Goal: Task Accomplishment & Management: Manage account settings

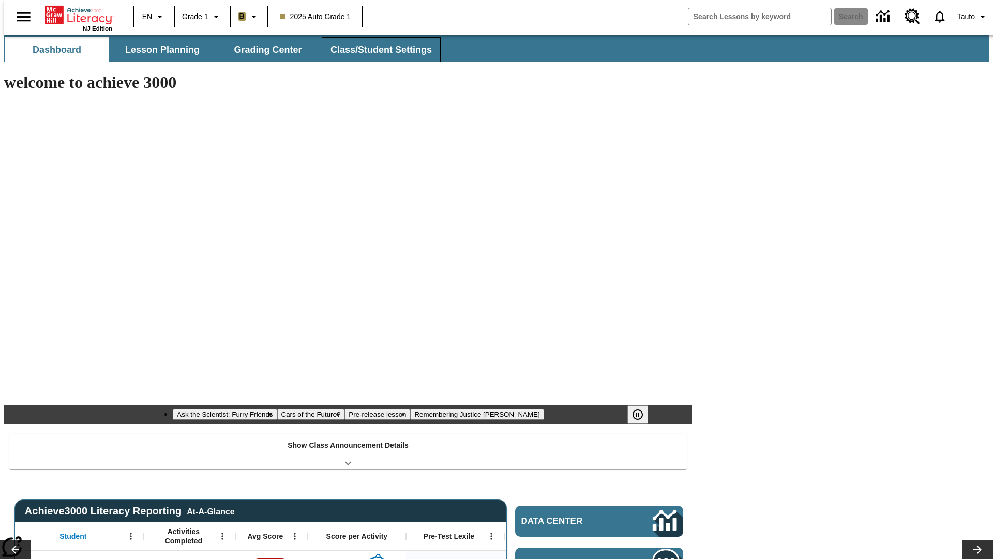
click at [376, 50] on span "Class/Student Settings" at bounding box center [381, 50] width 101 height 12
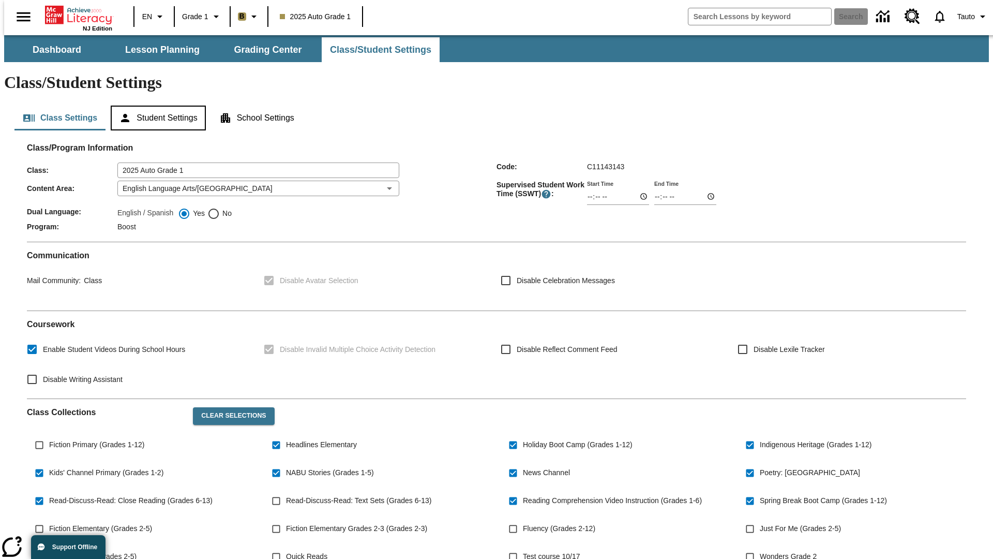
click at [156, 106] on button "Student Settings" at bounding box center [158, 118] width 95 height 25
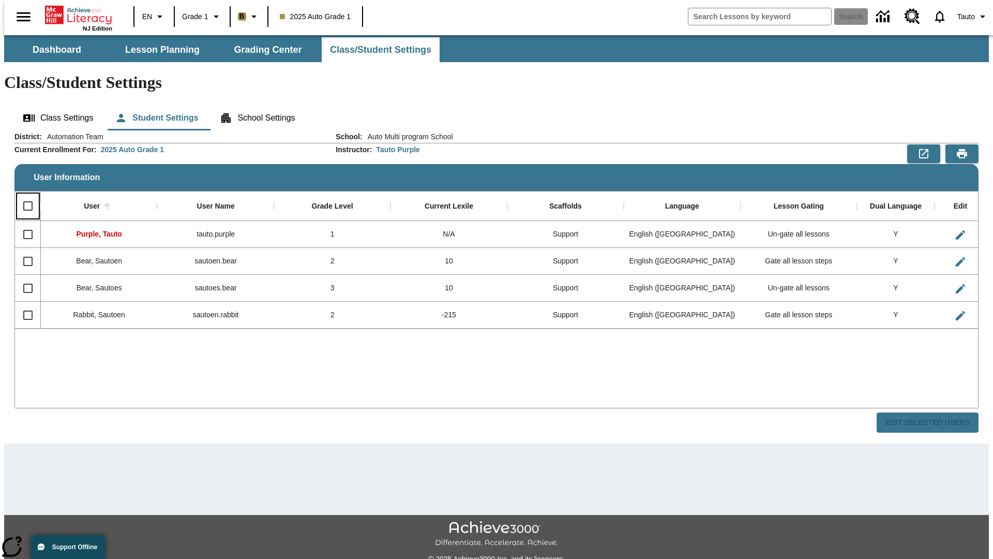
click at [23, 195] on input "Select all rows" at bounding box center [28, 206] width 22 height 22
checkbox input "true"
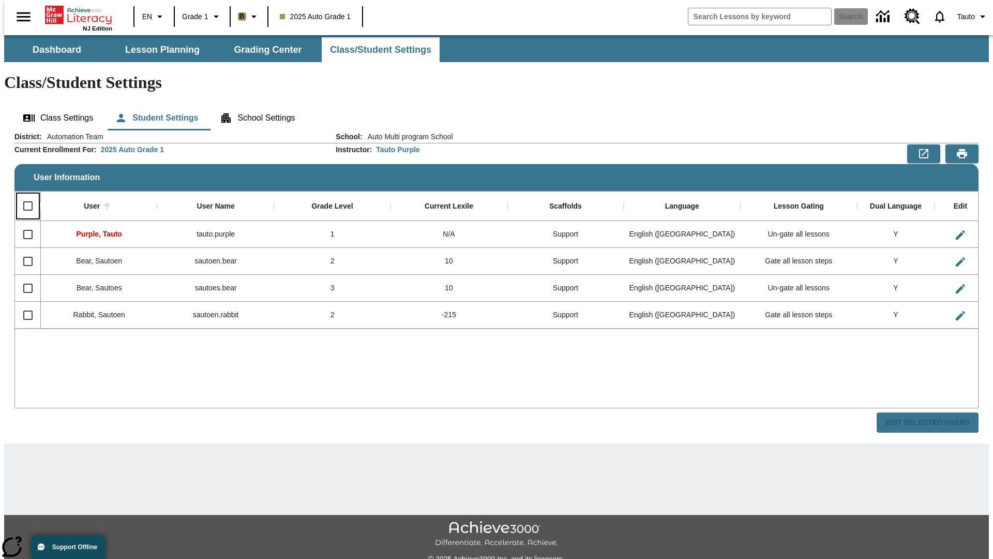
checkbox input "true"
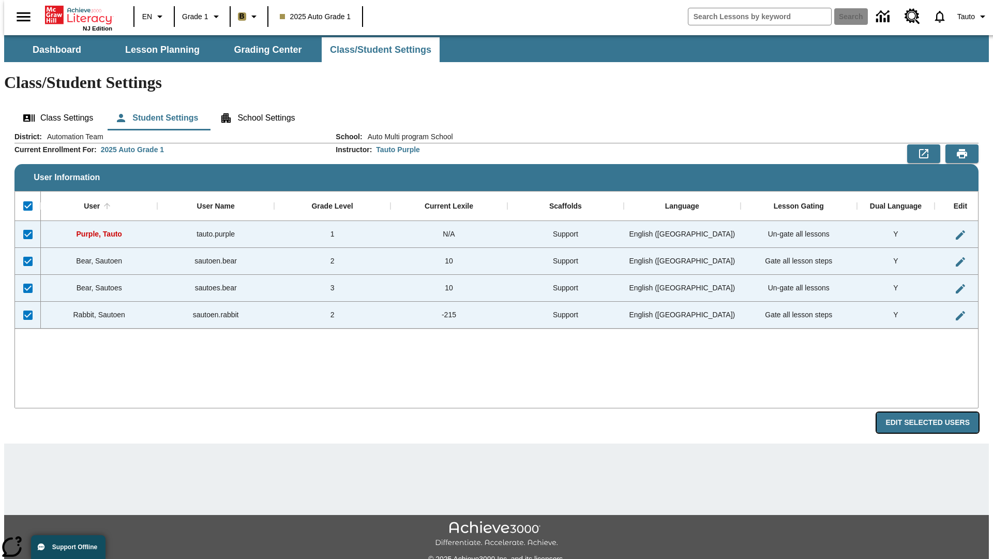
click at [936, 412] on button "Edit Selected Users" at bounding box center [928, 422] width 102 height 20
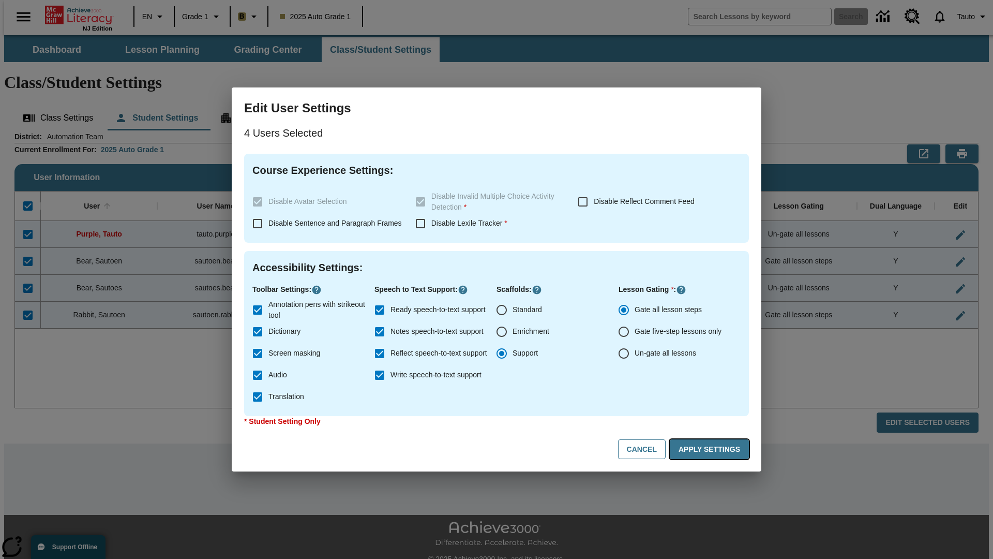
click at [711, 449] on button "Apply Settings" at bounding box center [709, 449] width 79 height 20
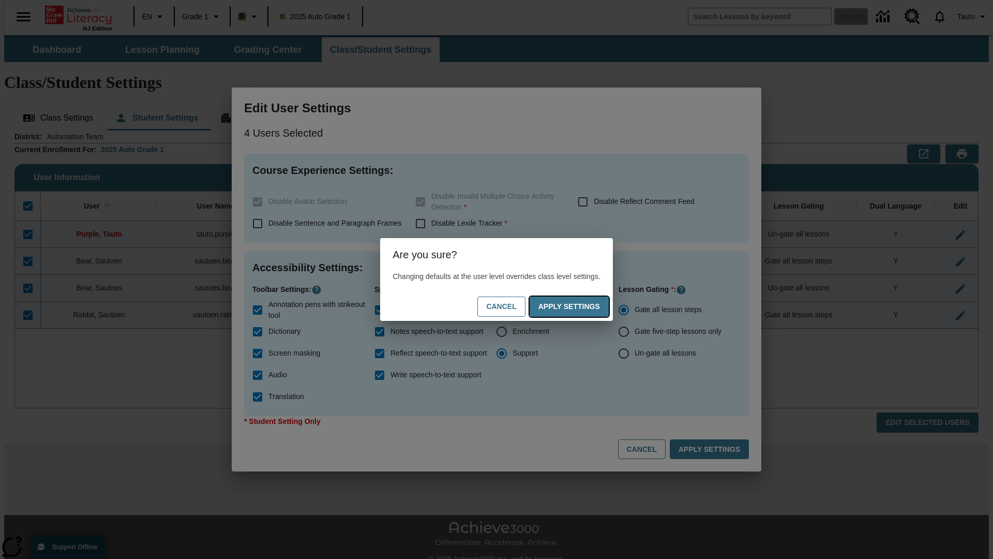
click at [579, 306] on button "Apply Settings" at bounding box center [569, 306] width 79 height 20
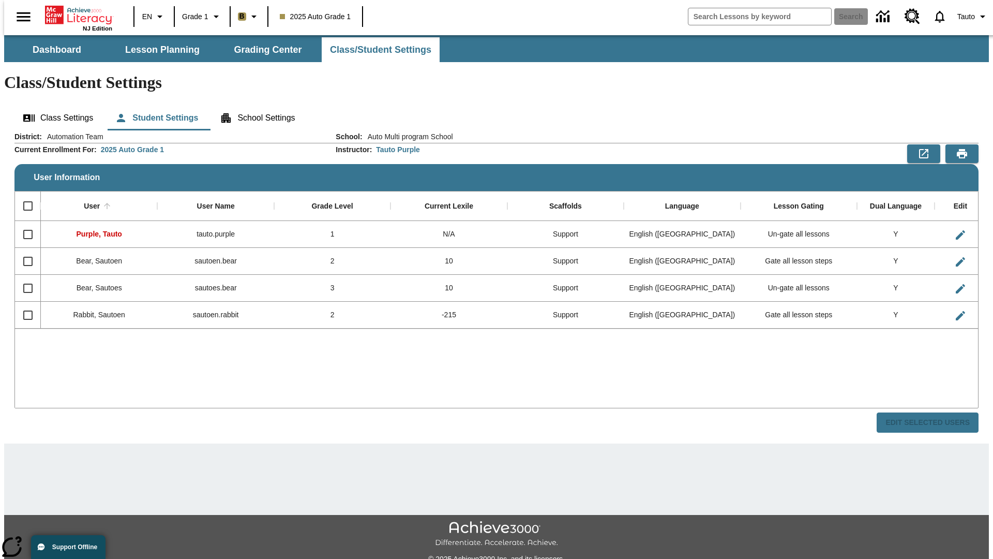
checkbox input "false"
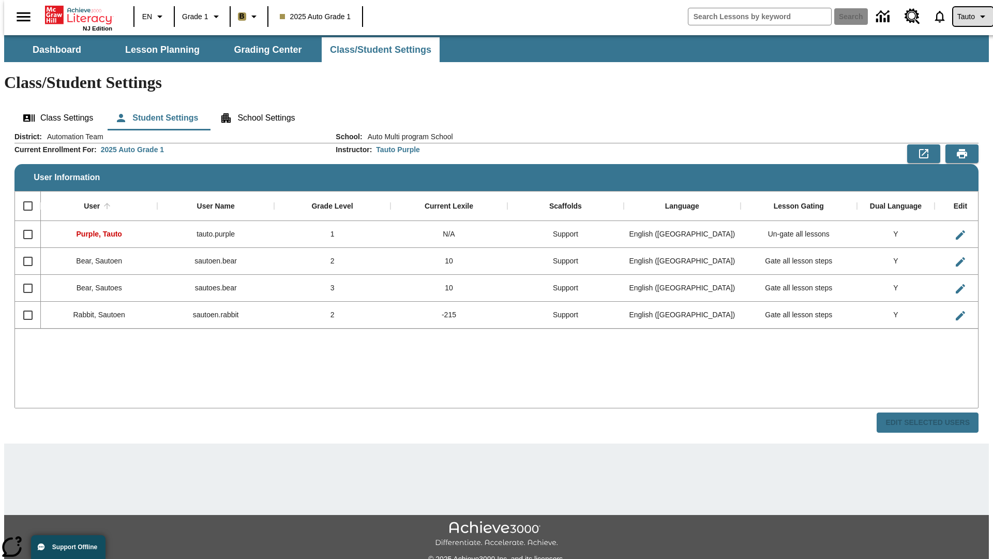
click at [968, 17] on span "Tauto" at bounding box center [966, 16] width 18 height 11
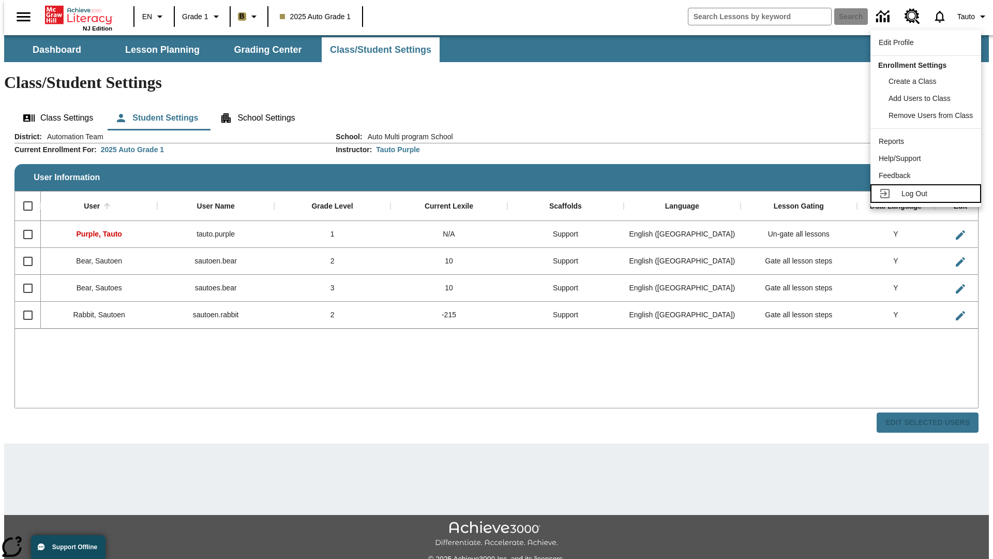
click at [927, 189] on span "Log Out" at bounding box center [915, 193] width 26 height 8
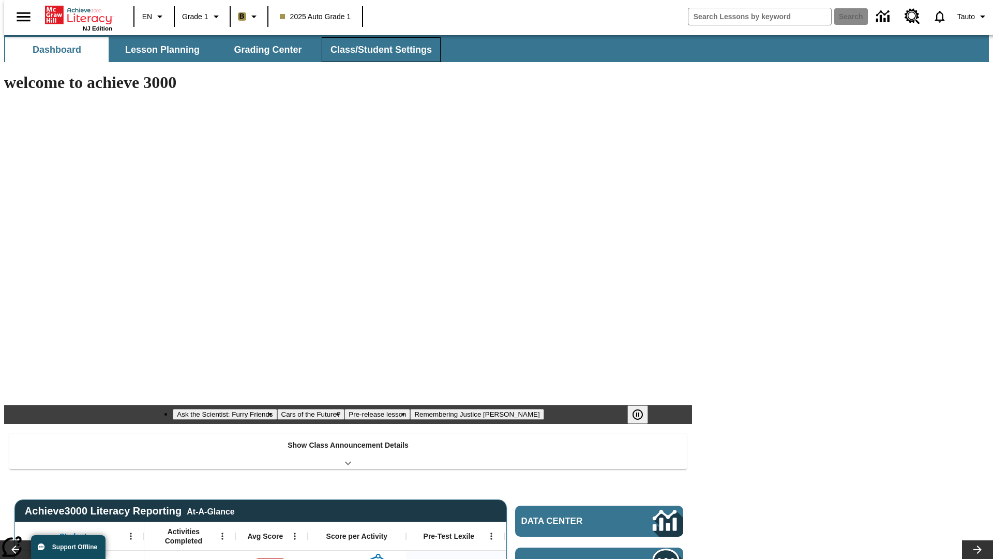
click at [376, 50] on span "Class/Student Settings" at bounding box center [381, 50] width 101 height 12
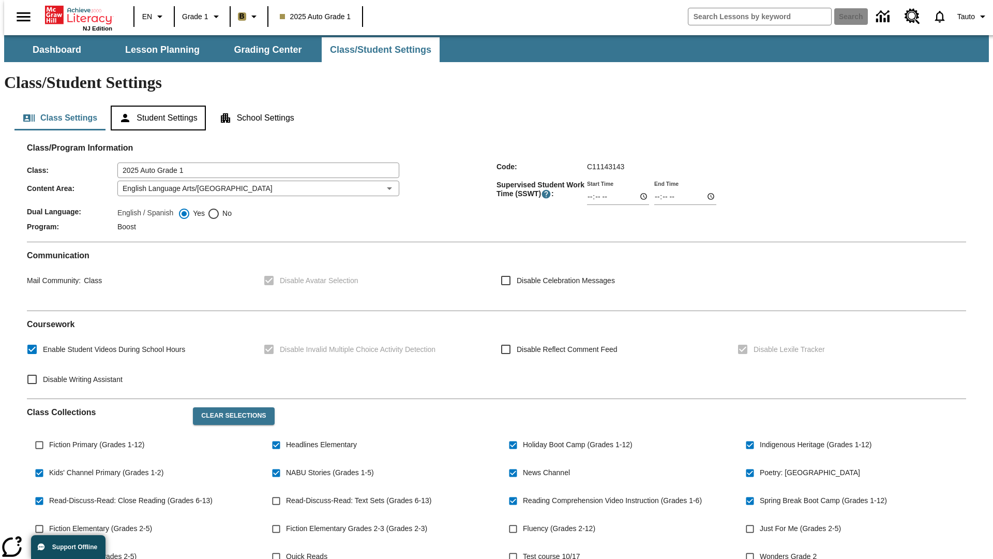
click at [156, 106] on button "Student Settings" at bounding box center [158, 118] width 95 height 25
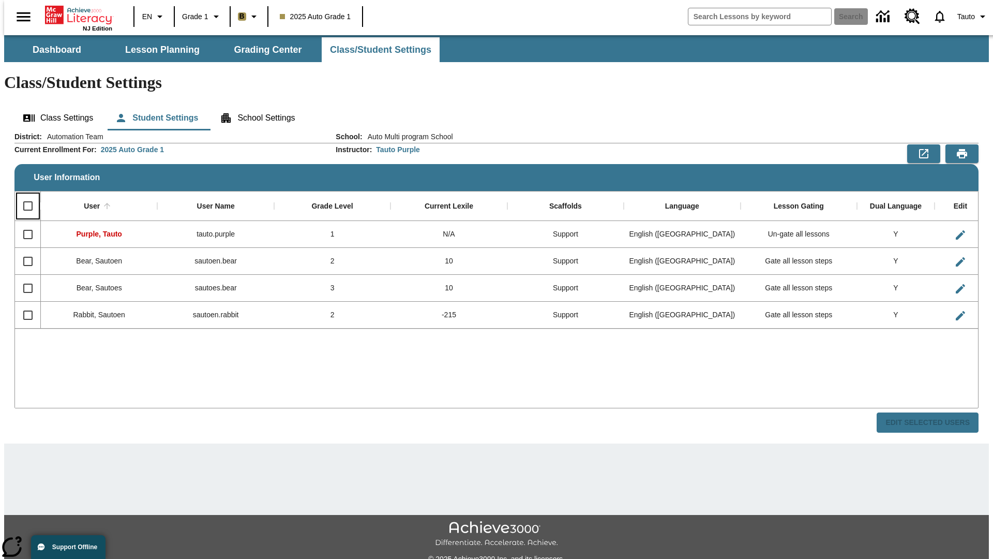
click at [23, 195] on input "Select all rows" at bounding box center [28, 206] width 22 height 22
checkbox input "true"
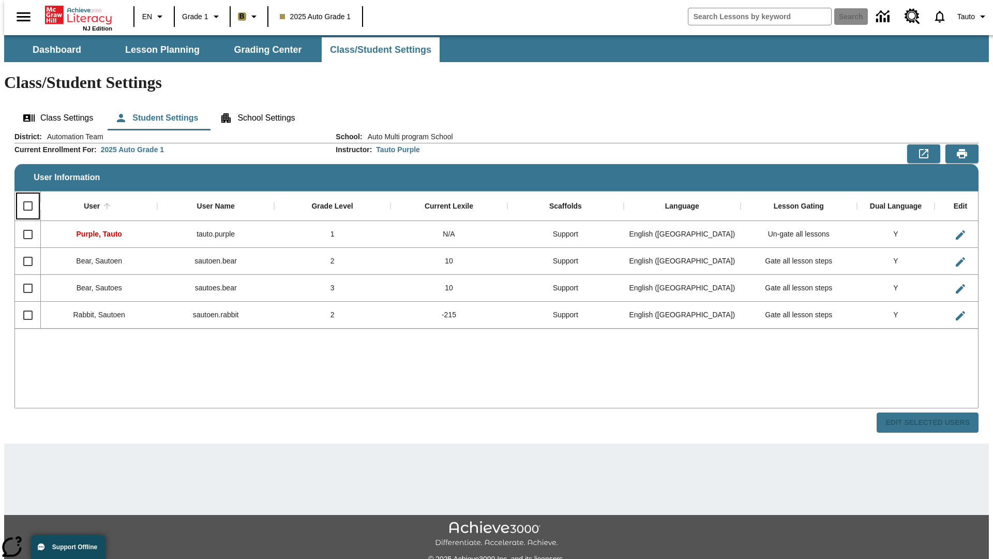
checkbox input "true"
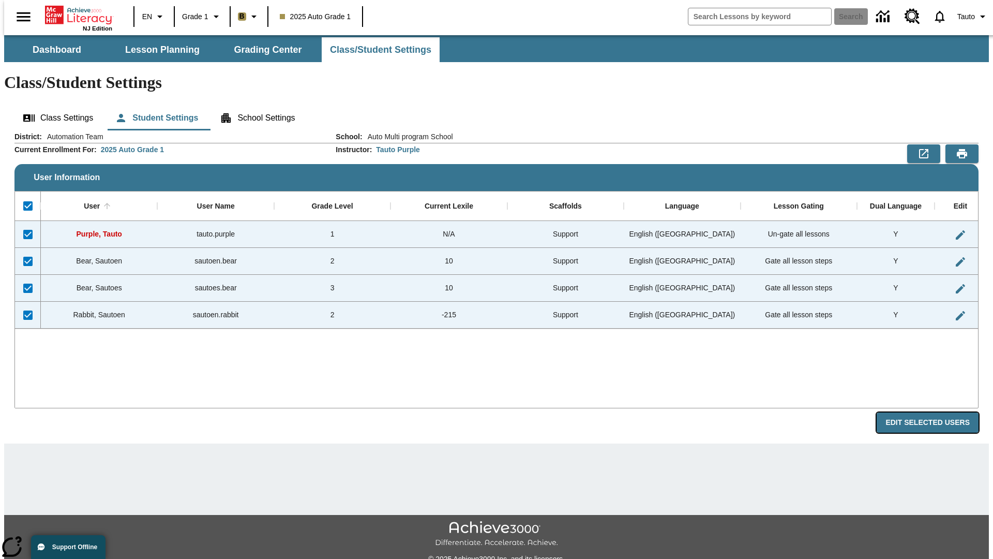
click at [936, 412] on button "Edit Selected Users" at bounding box center [928, 422] width 102 height 20
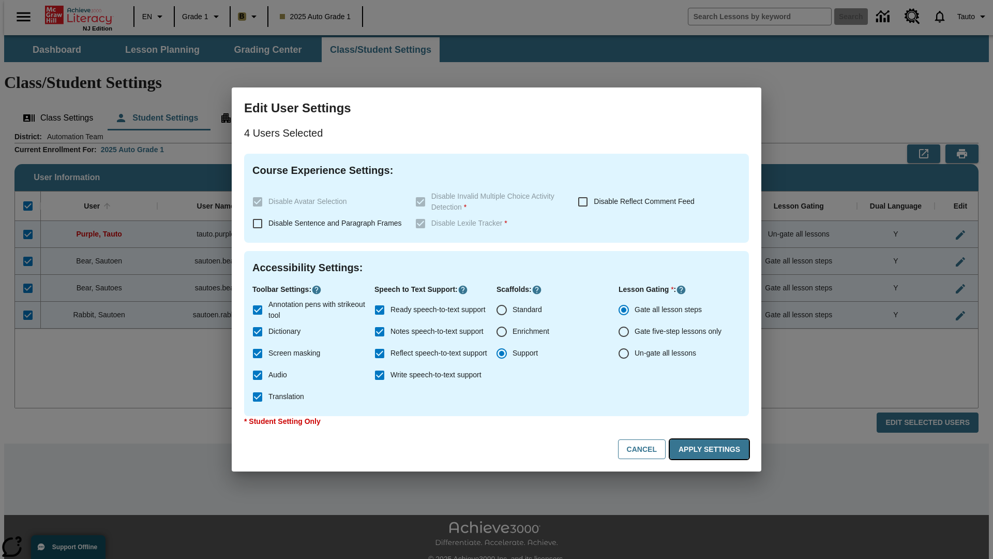
click at [711, 449] on button "Apply Settings" at bounding box center [709, 449] width 79 height 20
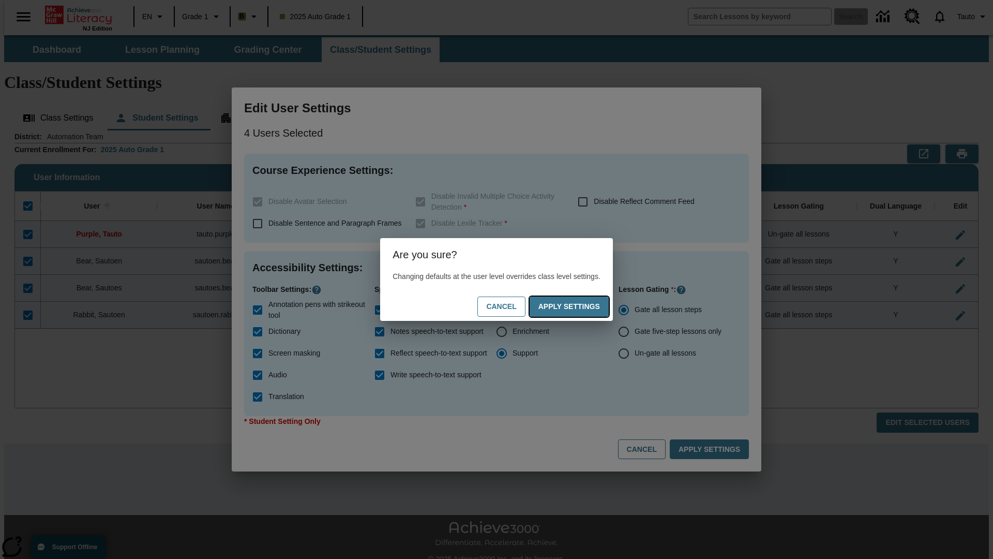
click at [579, 306] on button "Apply Settings" at bounding box center [569, 306] width 79 height 20
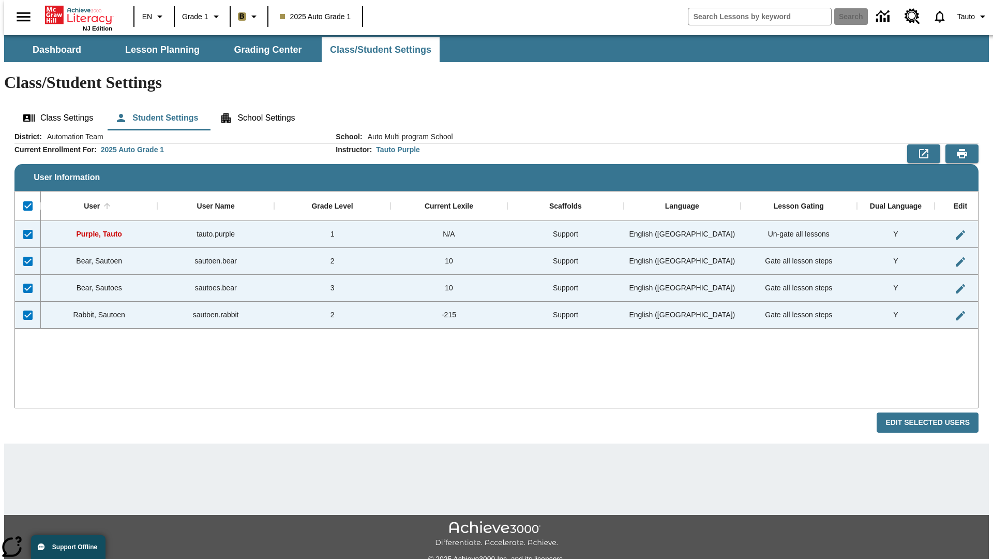
checkbox input "false"
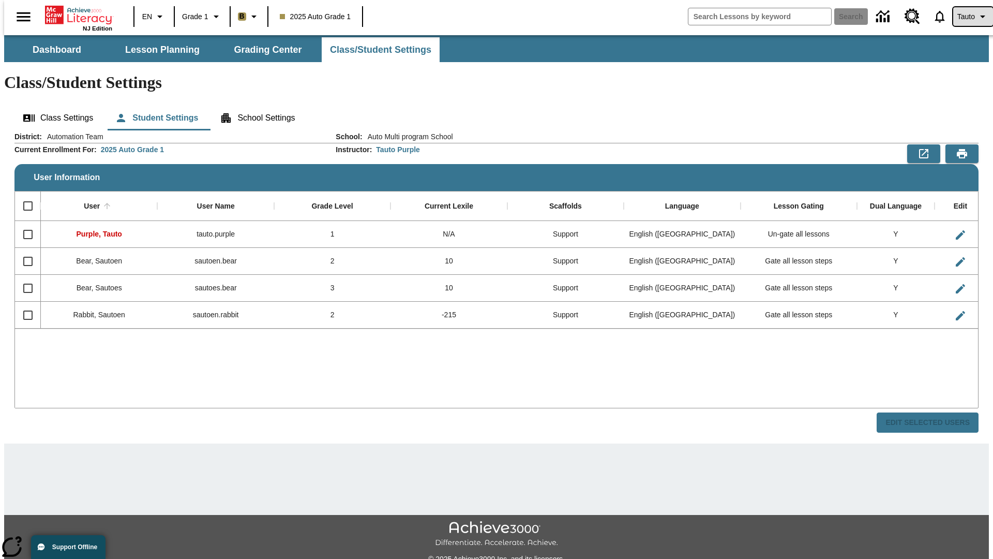
click at [968, 17] on span "Tauto" at bounding box center [966, 16] width 18 height 11
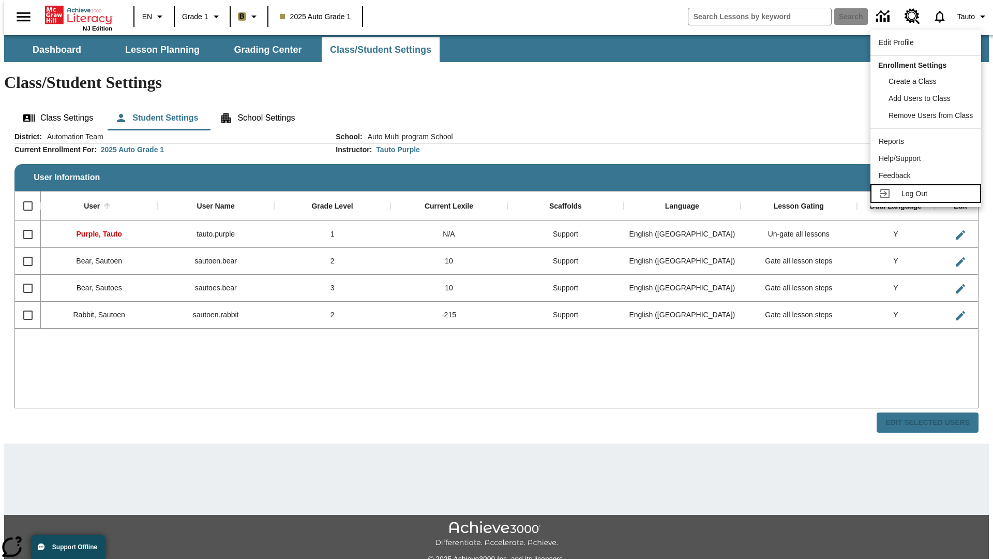
click at [927, 193] on span "Log Out" at bounding box center [915, 193] width 26 height 8
